Goal: Transaction & Acquisition: Book appointment/travel/reservation

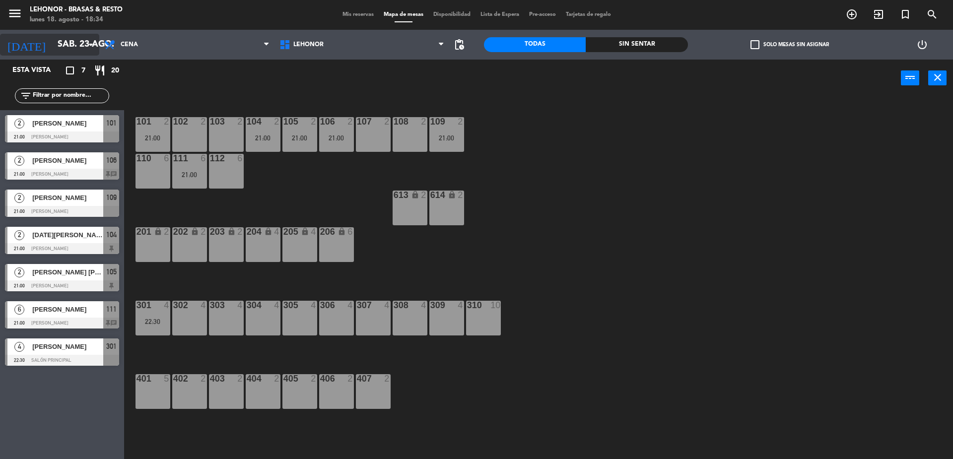
click at [57, 47] on input "sáb. 23 ago." at bounding box center [110, 45] width 115 height 20
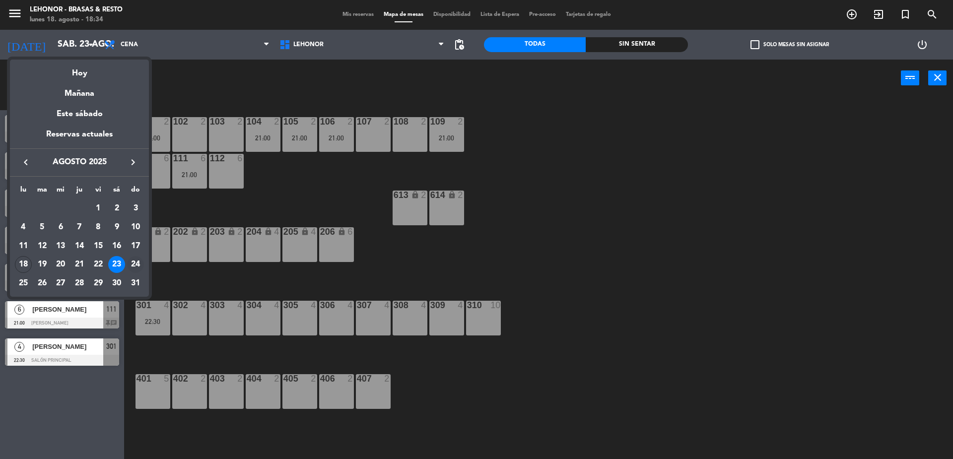
click at [135, 263] on div "24" at bounding box center [135, 264] width 17 height 17
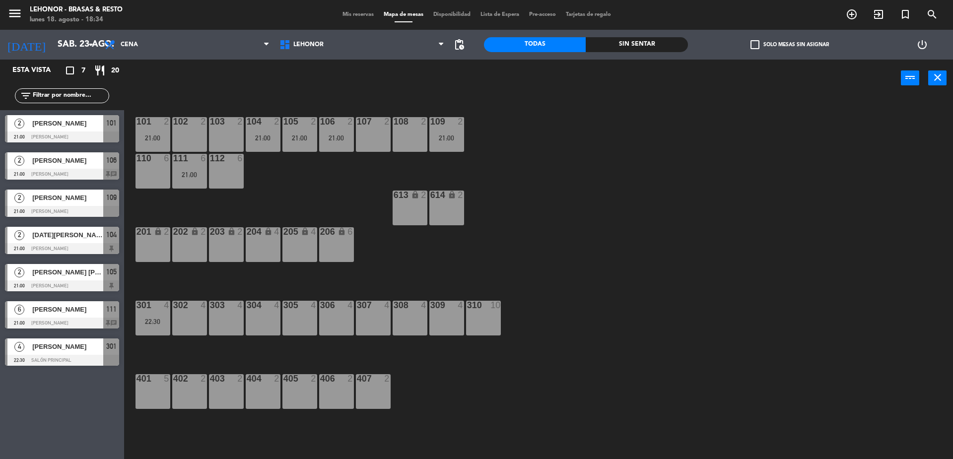
type input "dom. 24 ago."
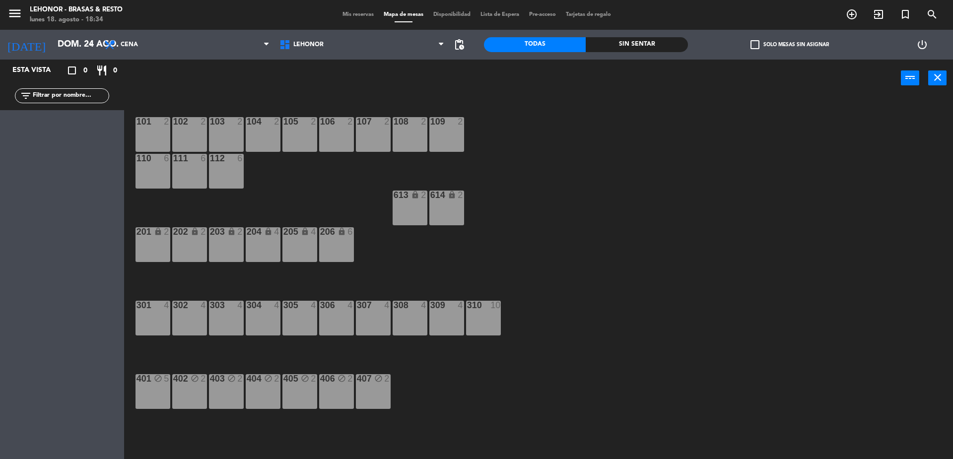
click at [271, 317] on div "304 4" at bounding box center [263, 318] width 35 height 35
click at [491, 77] on button "[GEOGRAPHIC_DATA]" at bounding box center [482, 78] width 60 height 20
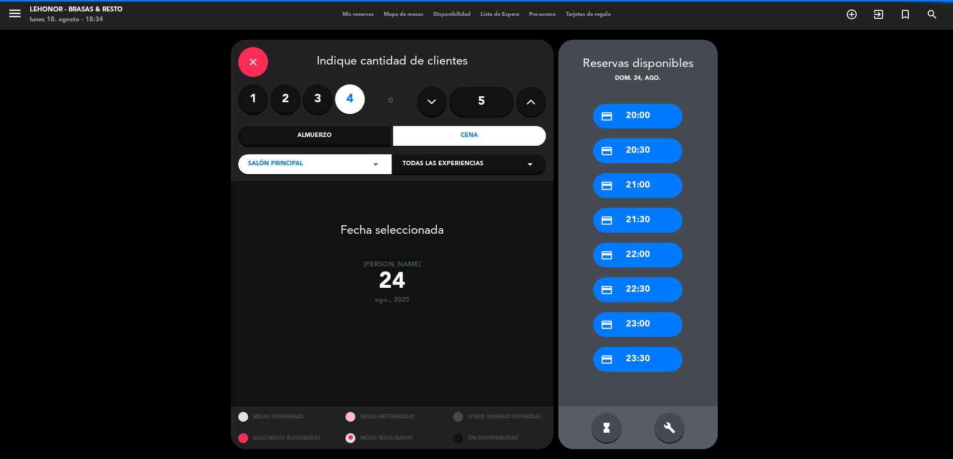
click at [316, 101] on label "3" at bounding box center [318, 99] width 30 height 30
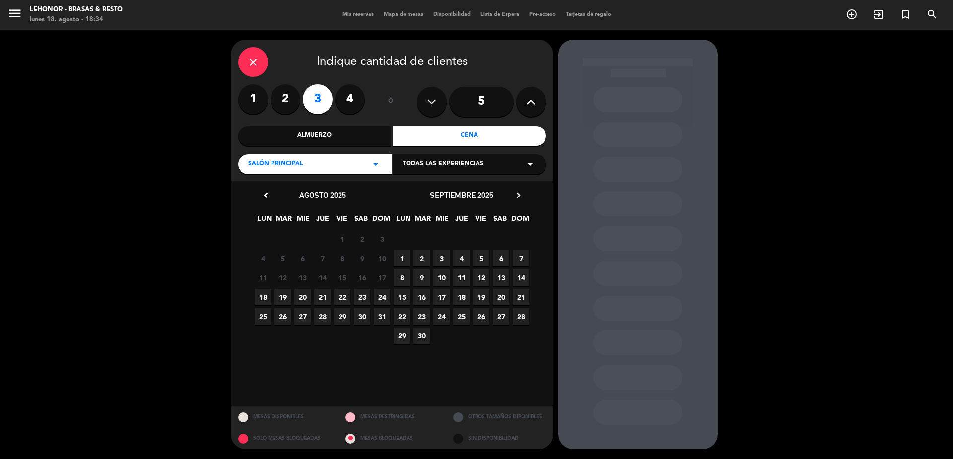
click at [382, 298] on span "24" at bounding box center [382, 297] width 16 height 16
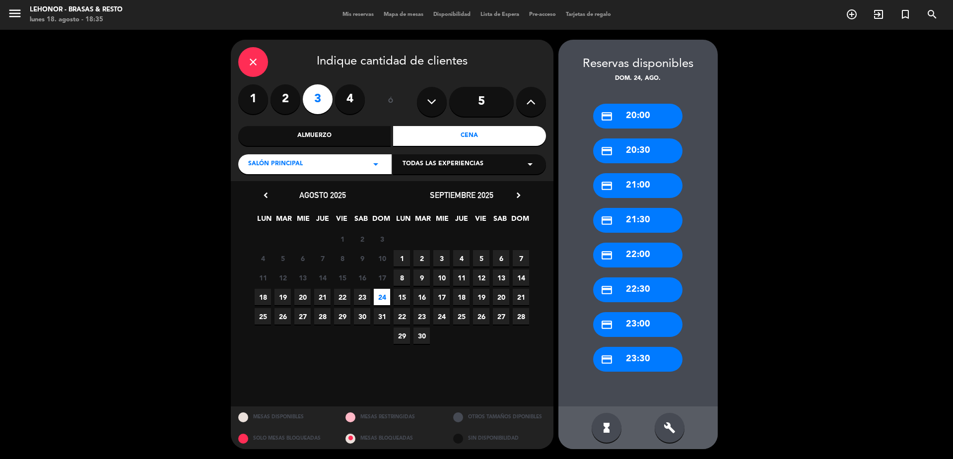
click at [654, 225] on div "credit_card 21:30" at bounding box center [637, 220] width 89 height 25
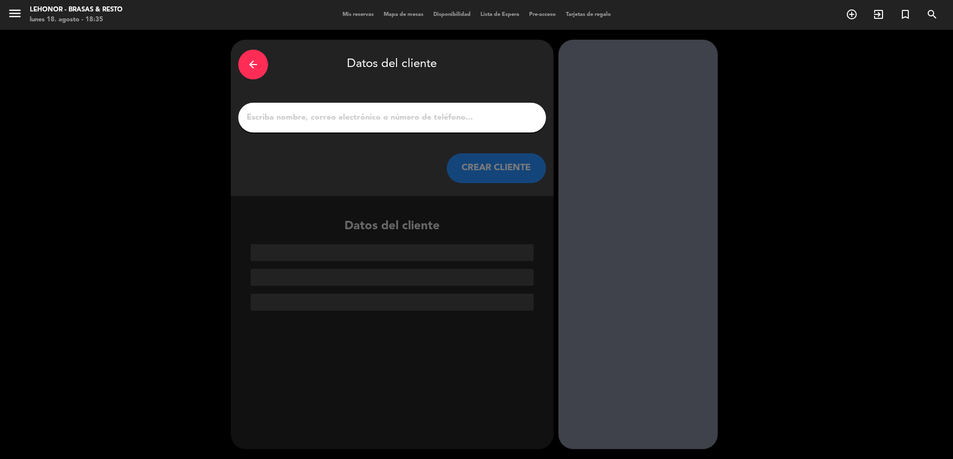
click at [508, 120] on input "1" at bounding box center [392, 118] width 293 height 14
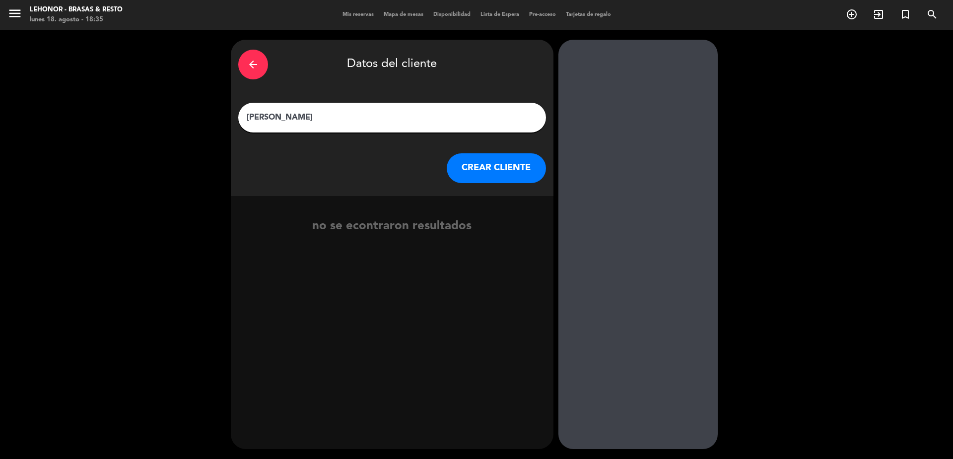
type input "[PERSON_NAME]"
click at [495, 164] on button "CREAR CLIENTE" at bounding box center [496, 168] width 99 height 30
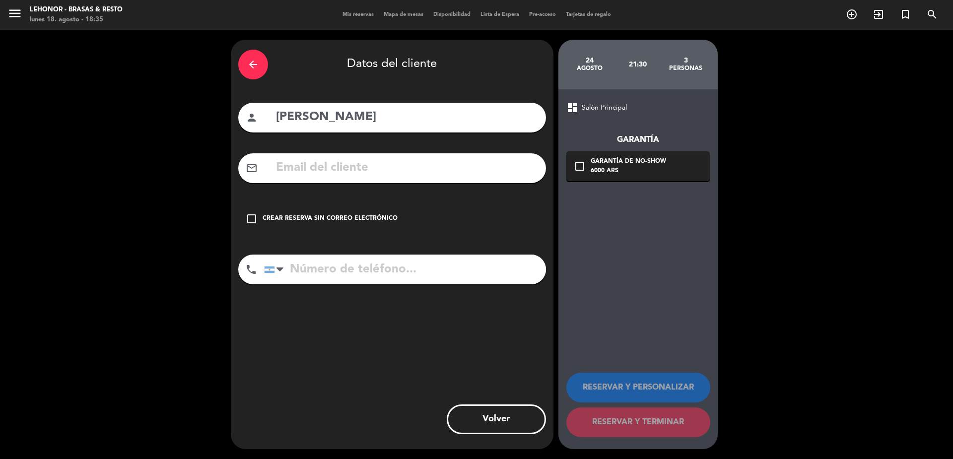
click at [447, 163] on input "text" at bounding box center [407, 168] width 264 height 20
click at [398, 162] on input "eugeniacalligaro" at bounding box center [407, 168] width 264 height 20
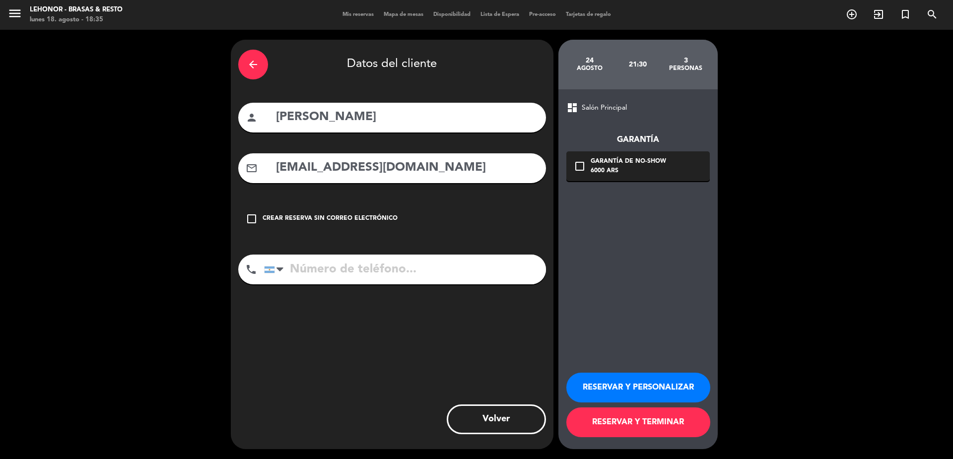
type input "[EMAIL_ADDRESS][DOMAIN_NAME]"
click at [342, 118] on input "[PERSON_NAME]" at bounding box center [407, 117] width 264 height 20
type input "[PERSON_NAME]"
click at [436, 281] on input "tel" at bounding box center [405, 270] width 282 height 30
type input "3413472711"
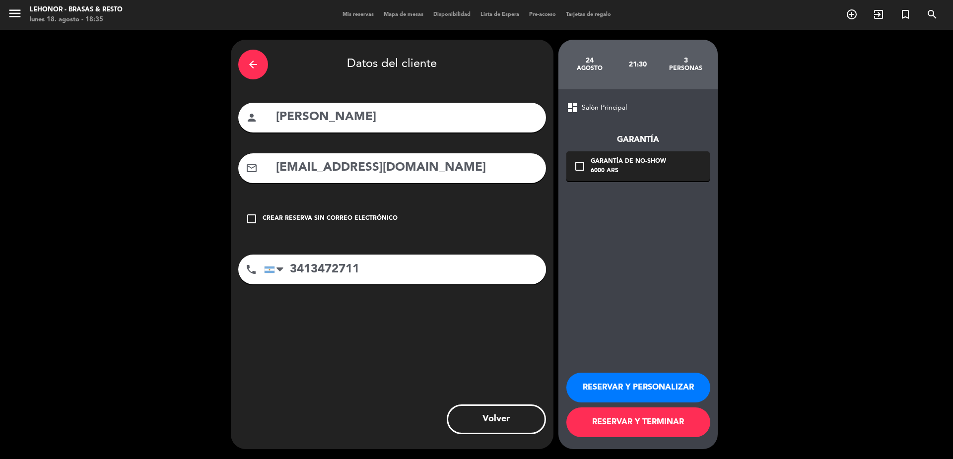
click at [608, 171] on div "6000 ARS" at bounding box center [628, 171] width 75 height 10
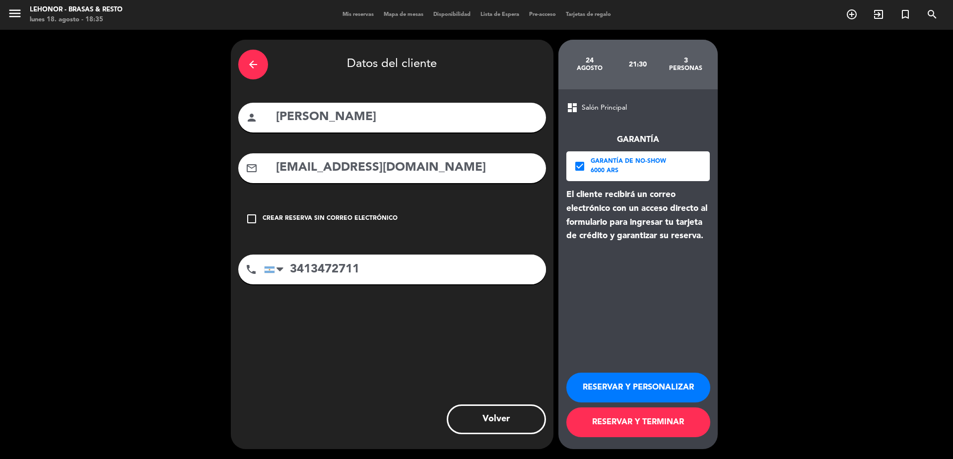
click at [639, 385] on button "RESERVAR Y PERSONALIZAR" at bounding box center [639, 388] width 144 height 30
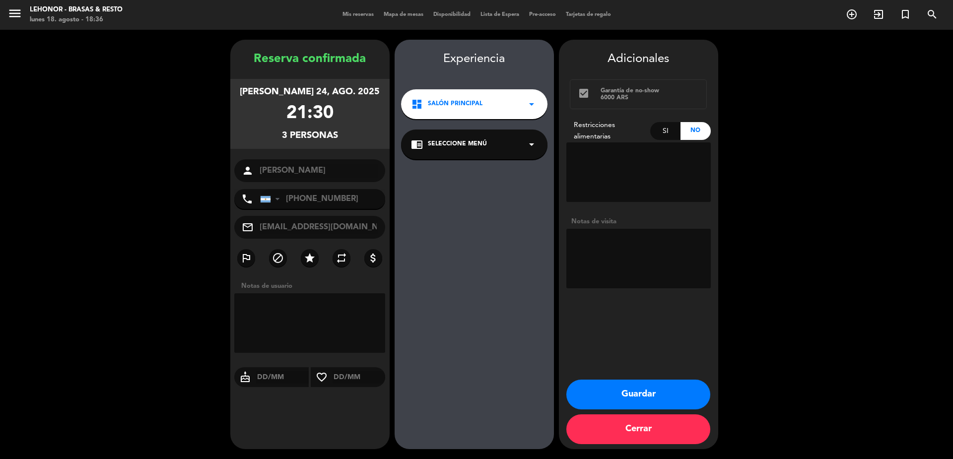
click at [650, 148] on textarea at bounding box center [639, 172] width 144 height 60
click at [641, 157] on textarea at bounding box center [639, 172] width 144 height 60
click at [641, 247] on textarea at bounding box center [639, 259] width 144 height 60
type textarea "TIENE GIFT CARD $200.000"
click at [626, 387] on button "Guardar" at bounding box center [639, 395] width 144 height 30
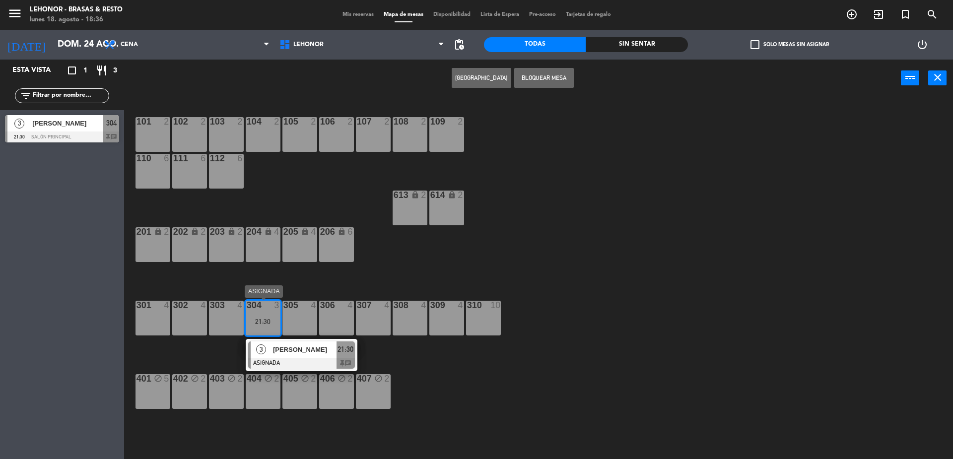
click at [292, 350] on span "[PERSON_NAME]" at bounding box center [305, 350] width 64 height 10
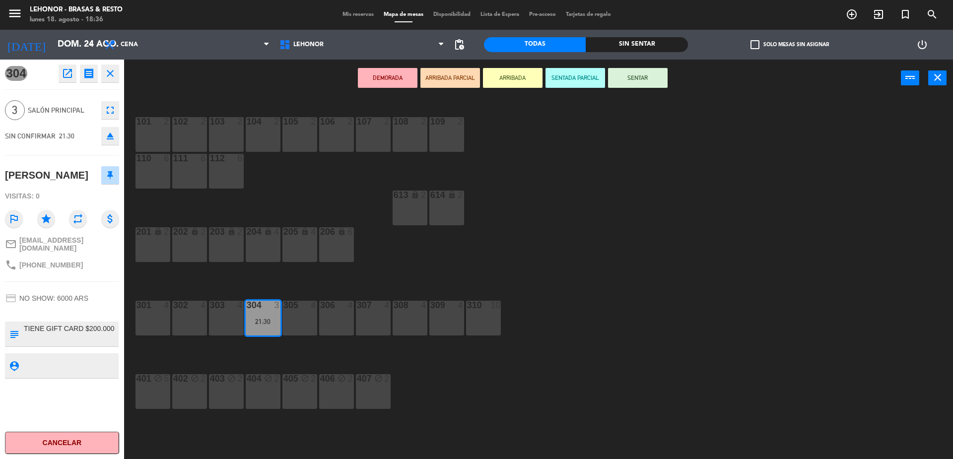
click at [66, 74] on icon "open_in_new" at bounding box center [68, 74] width 12 height 12
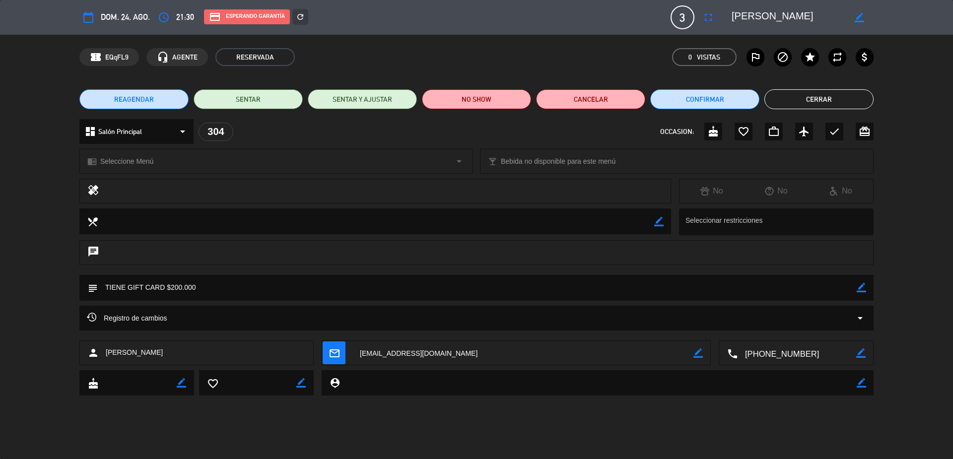
click at [856, 351] on icon "border_color" at bounding box center [860, 353] width 9 height 9
drag, startPoint x: 836, startPoint y: 358, endPoint x: 761, endPoint y: 353, distance: 75.2
click at [761, 353] on textarea at bounding box center [797, 353] width 119 height 25
click at [860, 354] on icon at bounding box center [860, 353] width 9 height 9
